Goal: Transaction & Acquisition: Purchase product/service

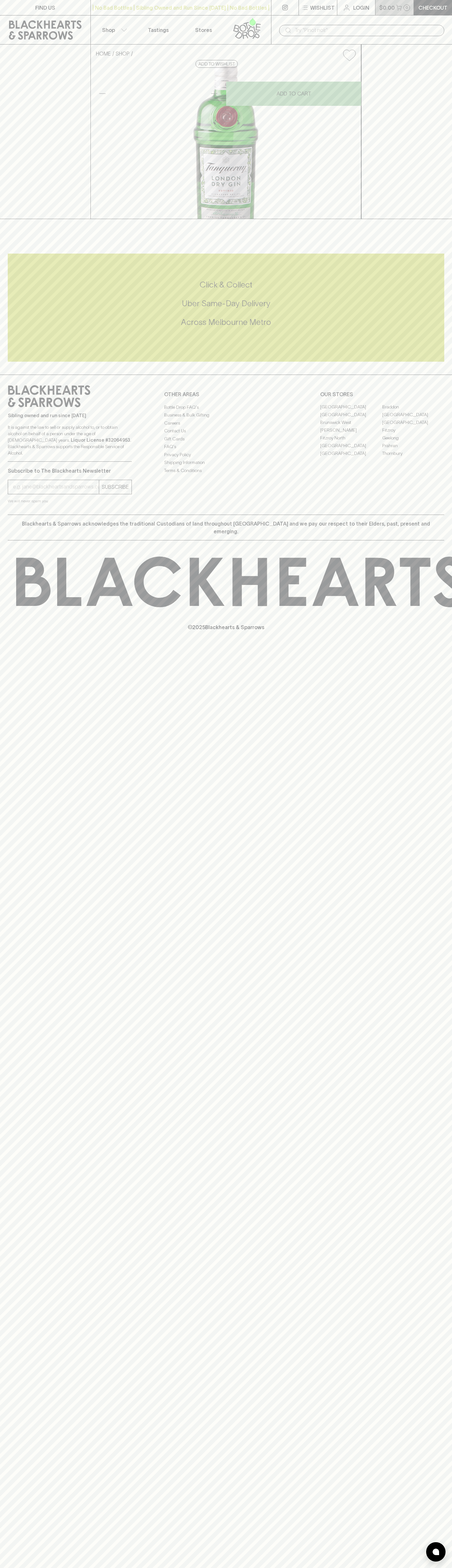
click at [380, 10] on p "$0.00" at bounding box center [386, 7] width 15 height 8
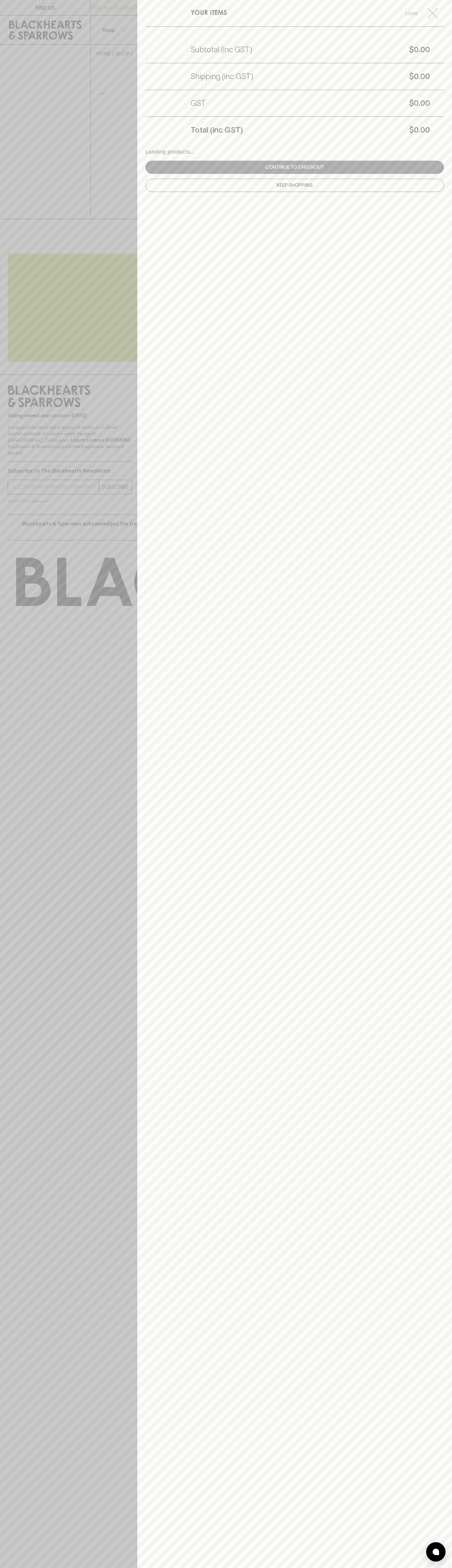
click at [52, 1567] on html "FIND US | No Bad Bottles | Sibling Owned and Run Since 2006 | No Bad Bottles | …" at bounding box center [226, 784] width 452 height 1568
click at [19, 588] on div at bounding box center [226, 784] width 452 height 1568
